Goal: Task Accomplishment & Management: Complete application form

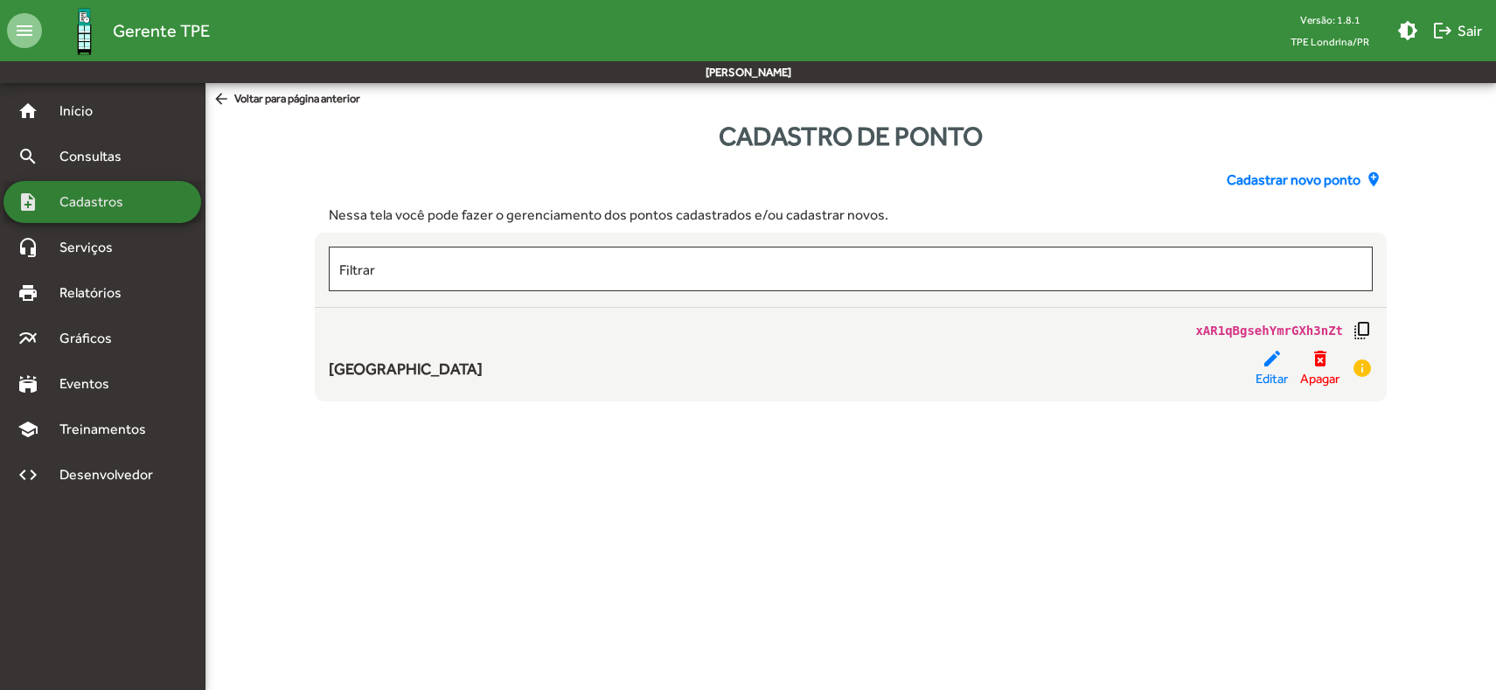
click at [178, 210] on div "note_add Cadastros" at bounding box center [102, 202] width 198 height 42
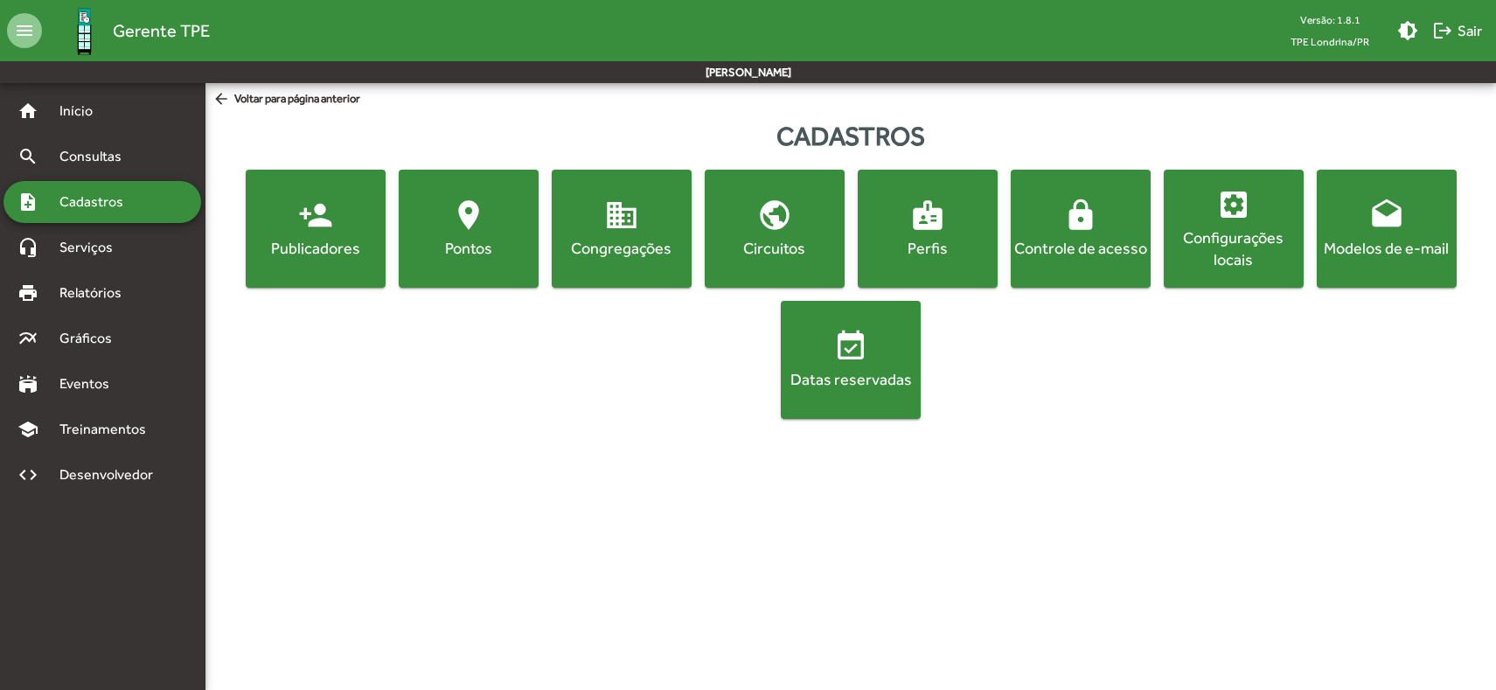
click at [530, 268] on button "location_on [GEOGRAPHIC_DATA]" at bounding box center [469, 229] width 140 height 118
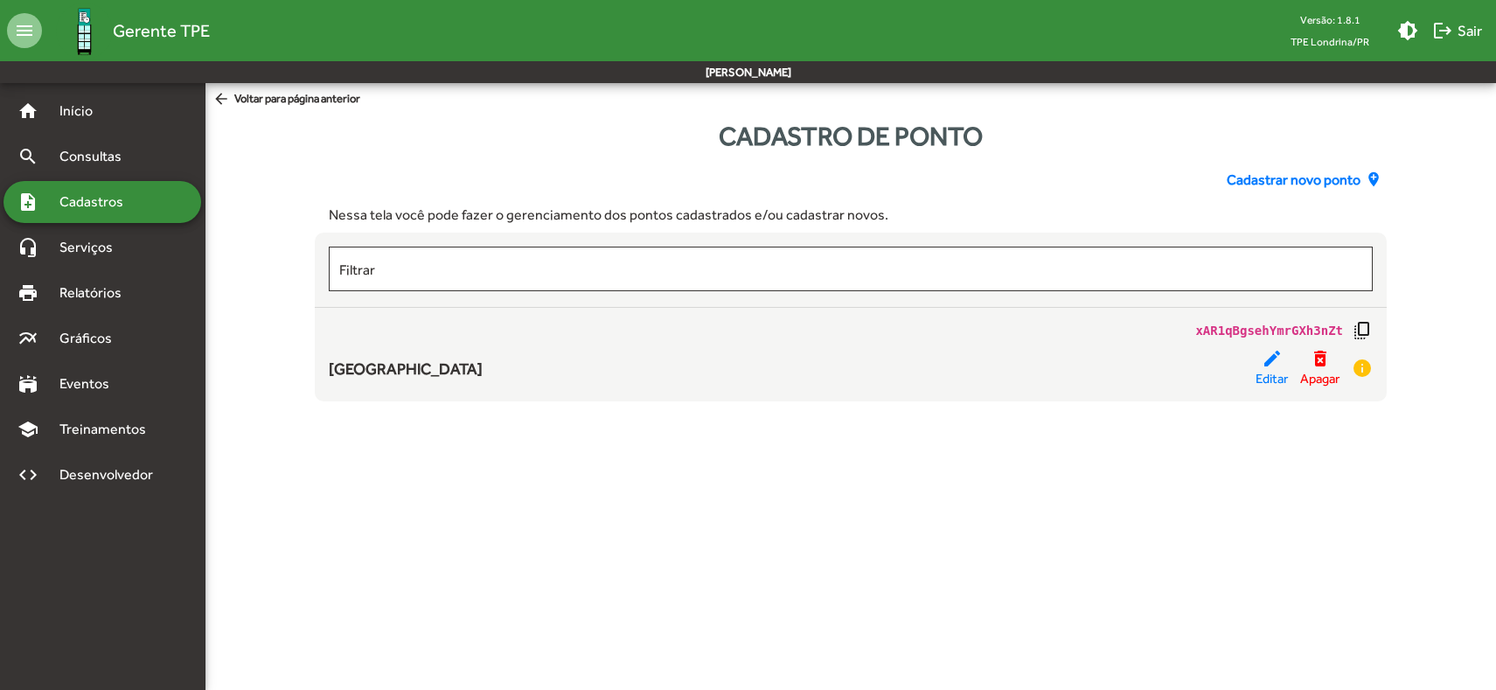
click at [1309, 179] on span "Cadastrar novo ponto" at bounding box center [1294, 180] width 134 height 21
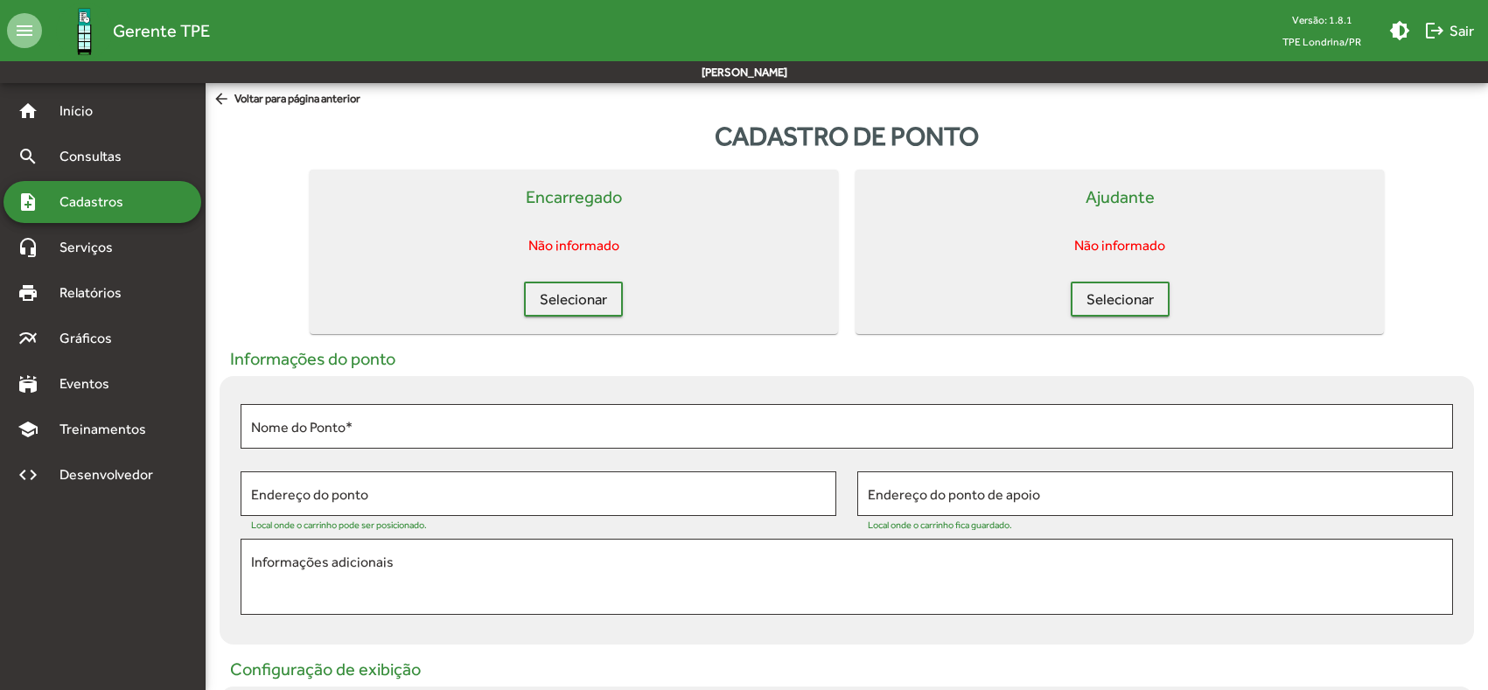
click at [555, 454] on div "Nome do Ponto *" at bounding box center [847, 430] width 1212 height 53
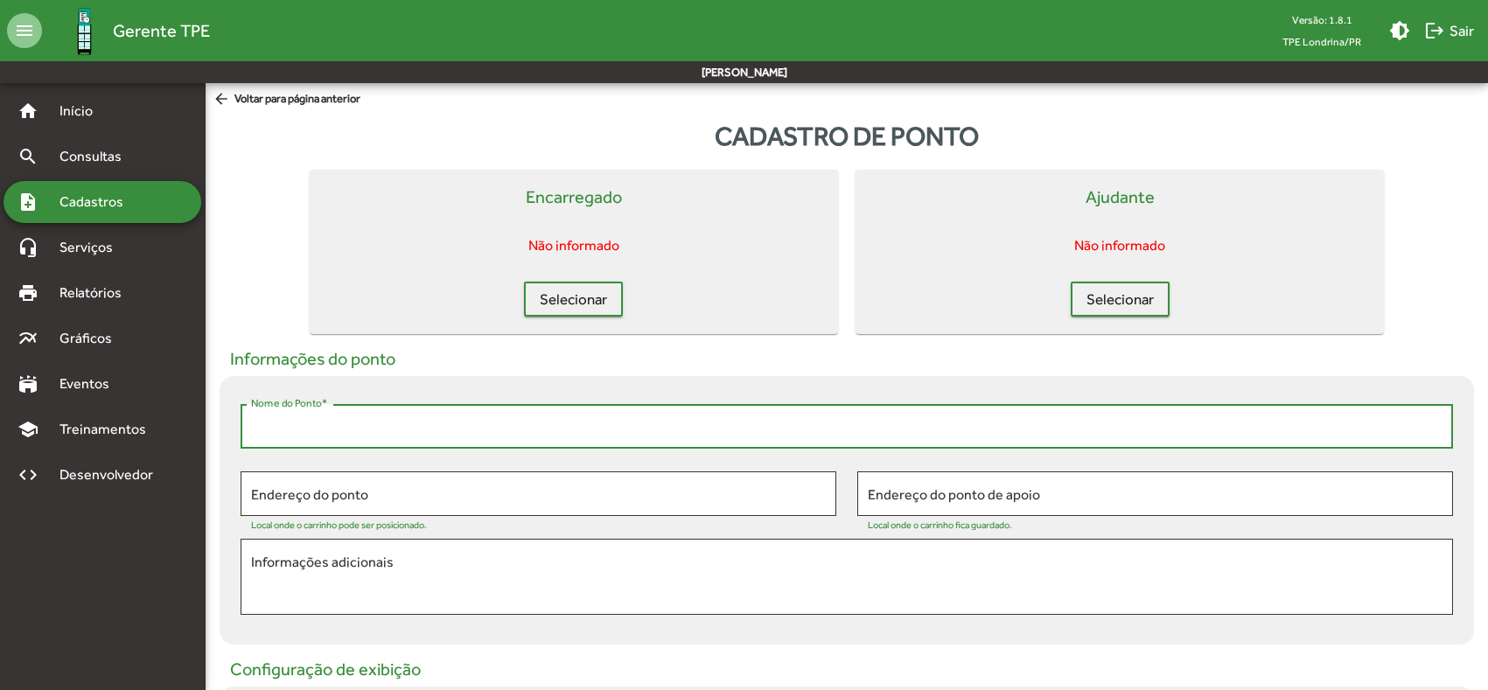
click at [566, 429] on input "Nome do Ponto *" at bounding box center [846, 427] width 1191 height 16
type input "********"
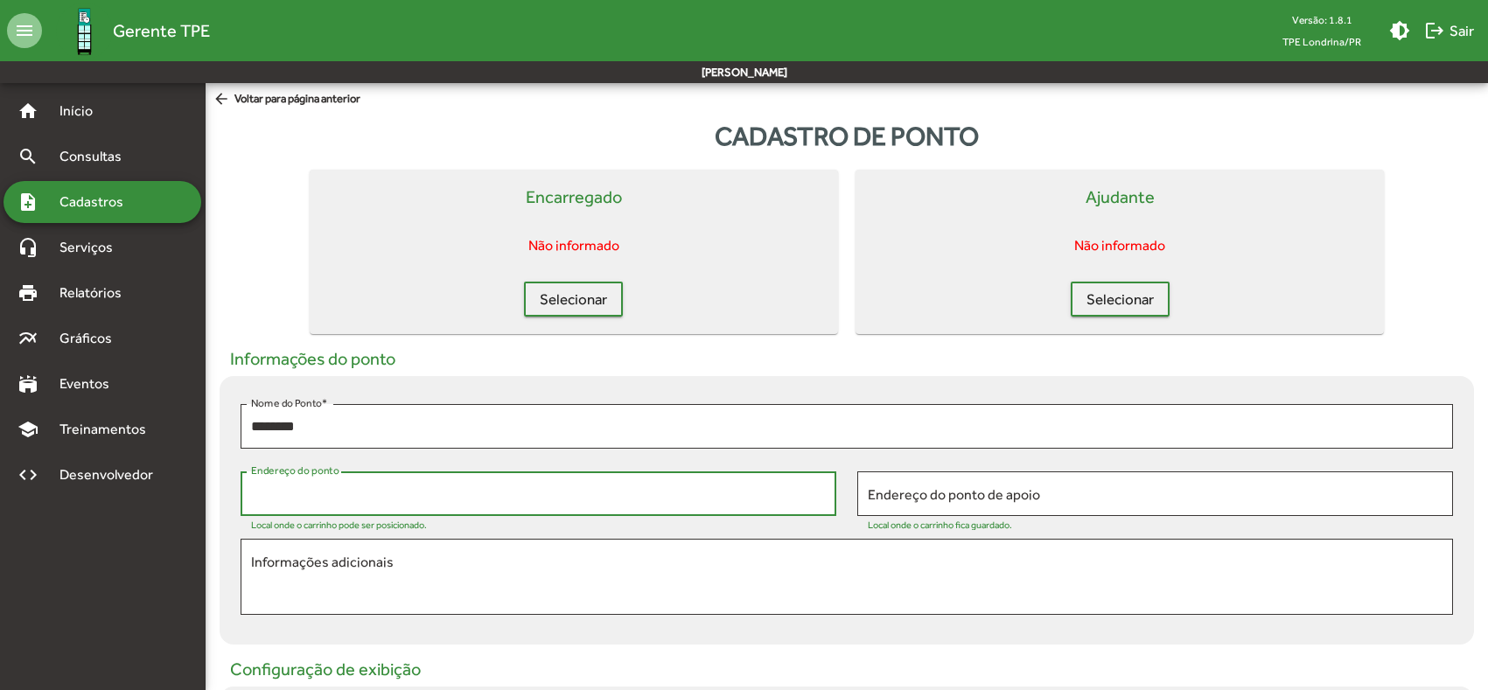
click at [143, 192] on span "Cadastros" at bounding box center [97, 202] width 97 height 21
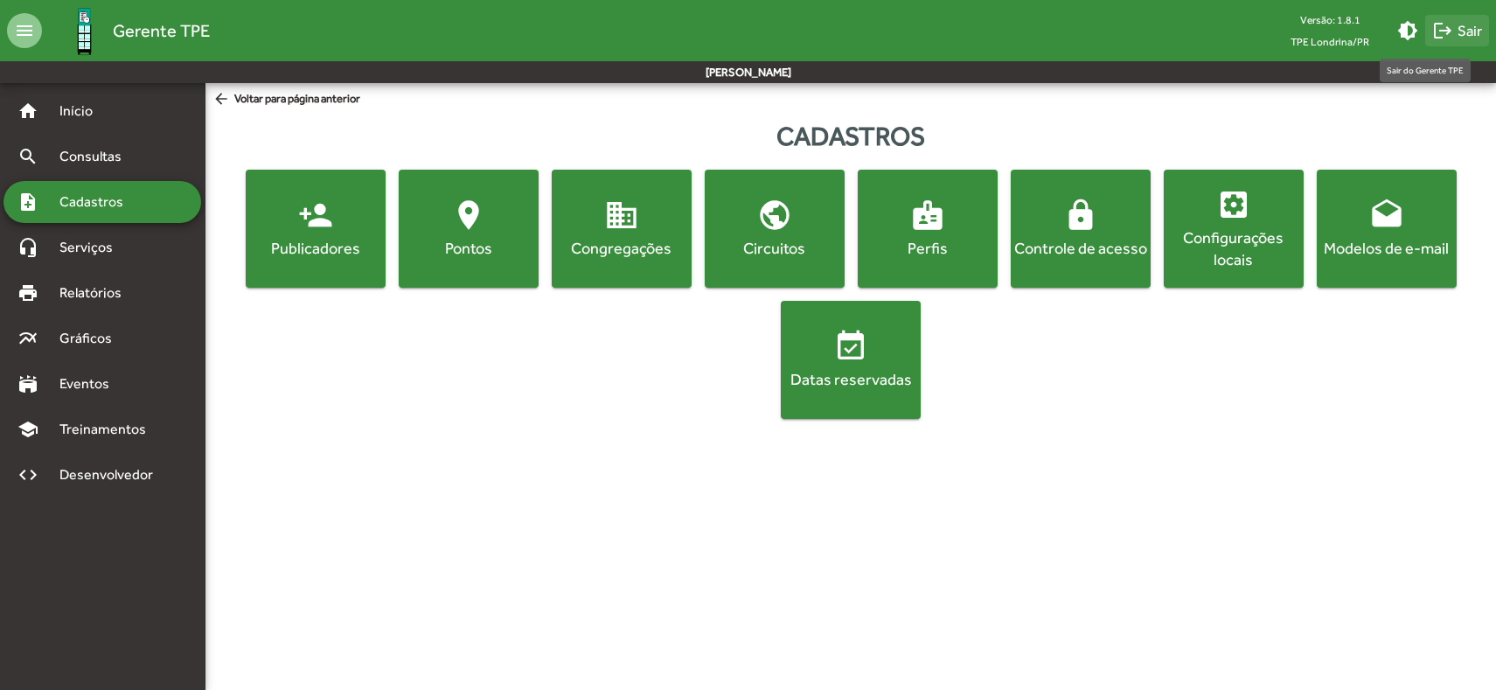
click at [1440, 21] on mat-icon "logout" at bounding box center [1443, 30] width 21 height 21
